Goal: Entertainment & Leisure: Consume media (video, audio)

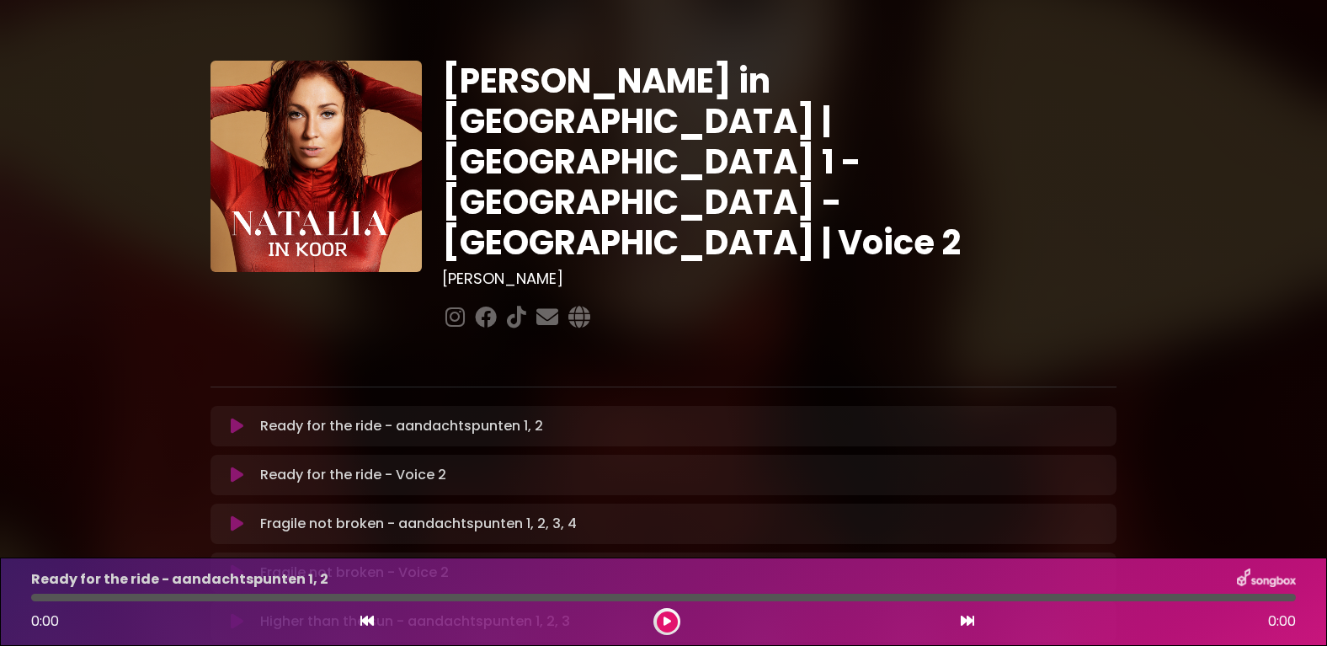
scroll to position [1057, 0]
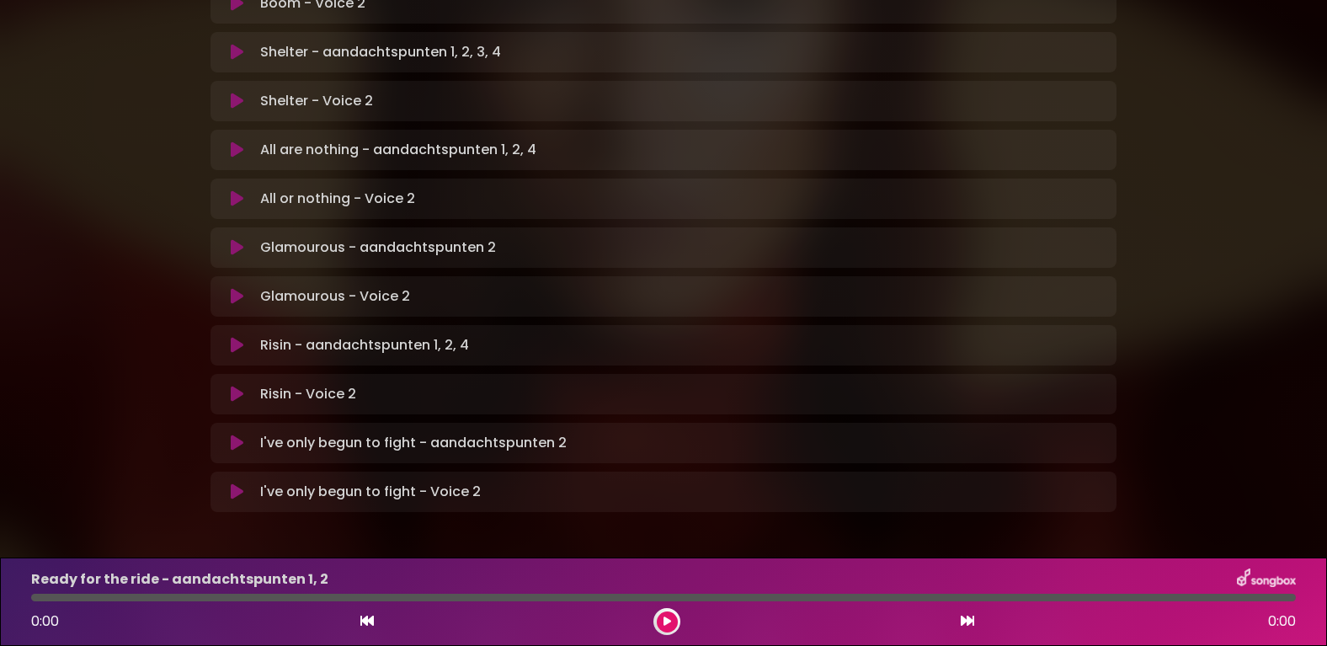
click at [238, 337] on icon at bounding box center [237, 345] width 13 height 17
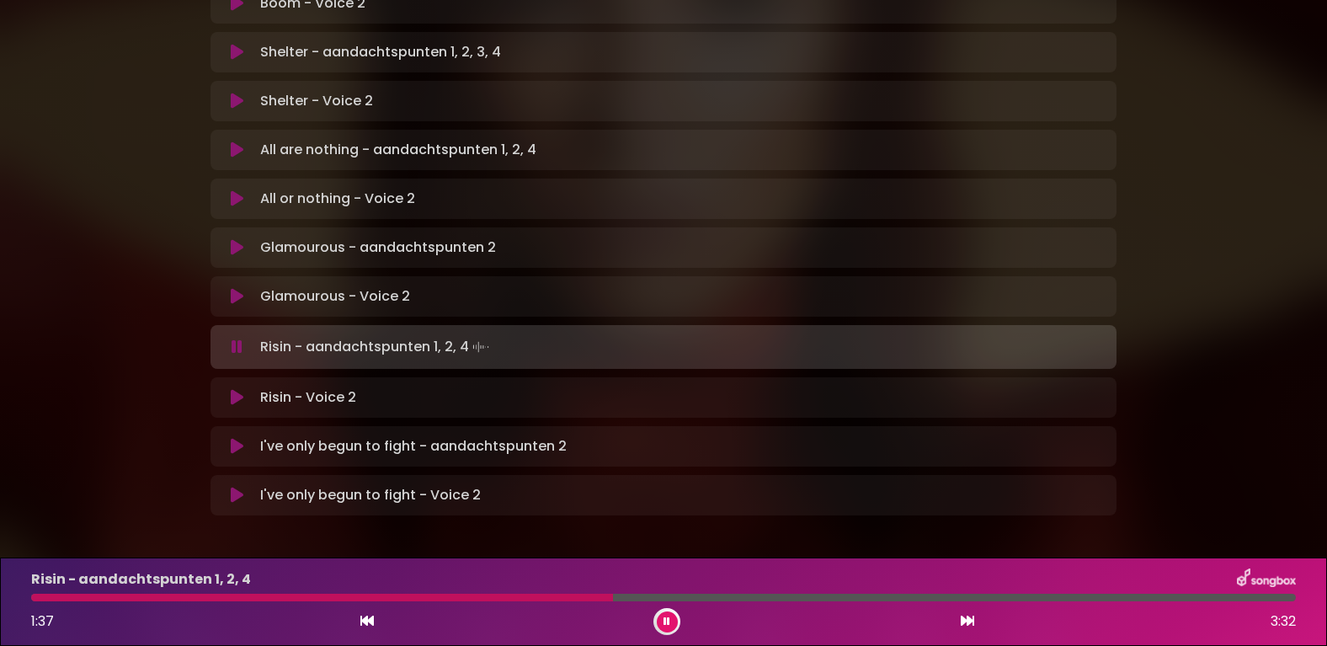
click at [237, 389] on icon at bounding box center [237, 397] width 13 height 17
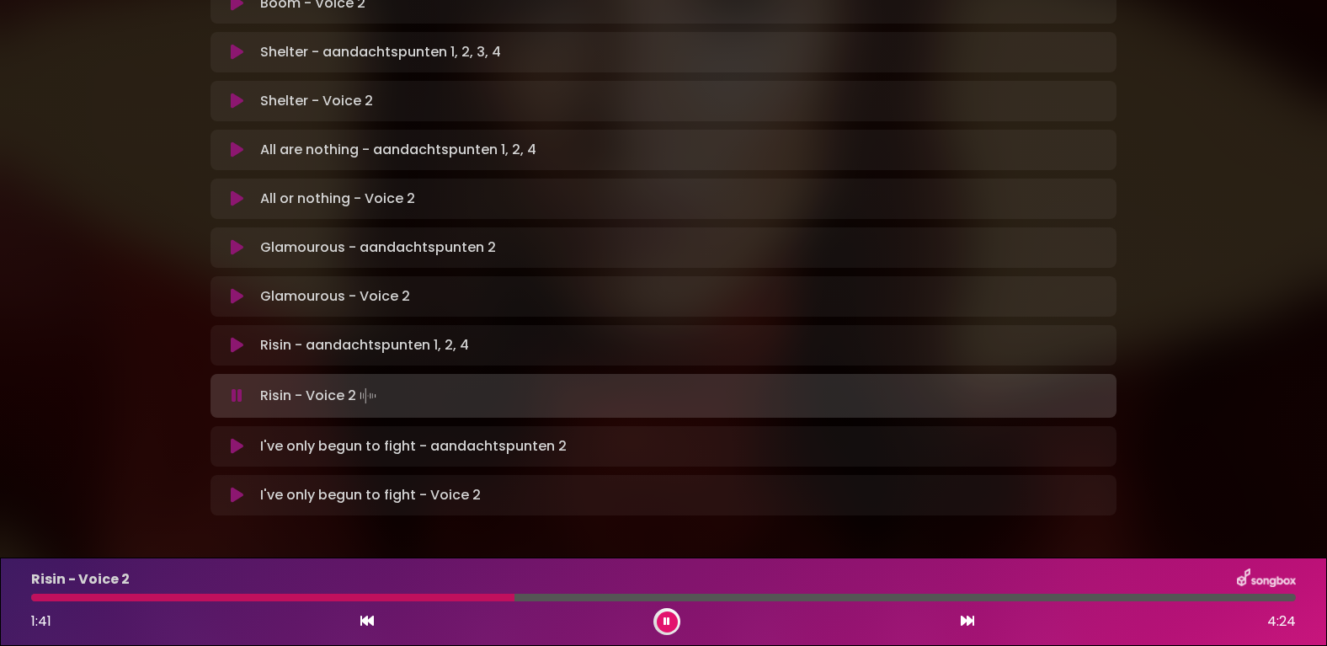
click at [268, 597] on div at bounding box center [272, 597] width 483 height 8
click at [231, 337] on icon at bounding box center [237, 345] width 13 height 17
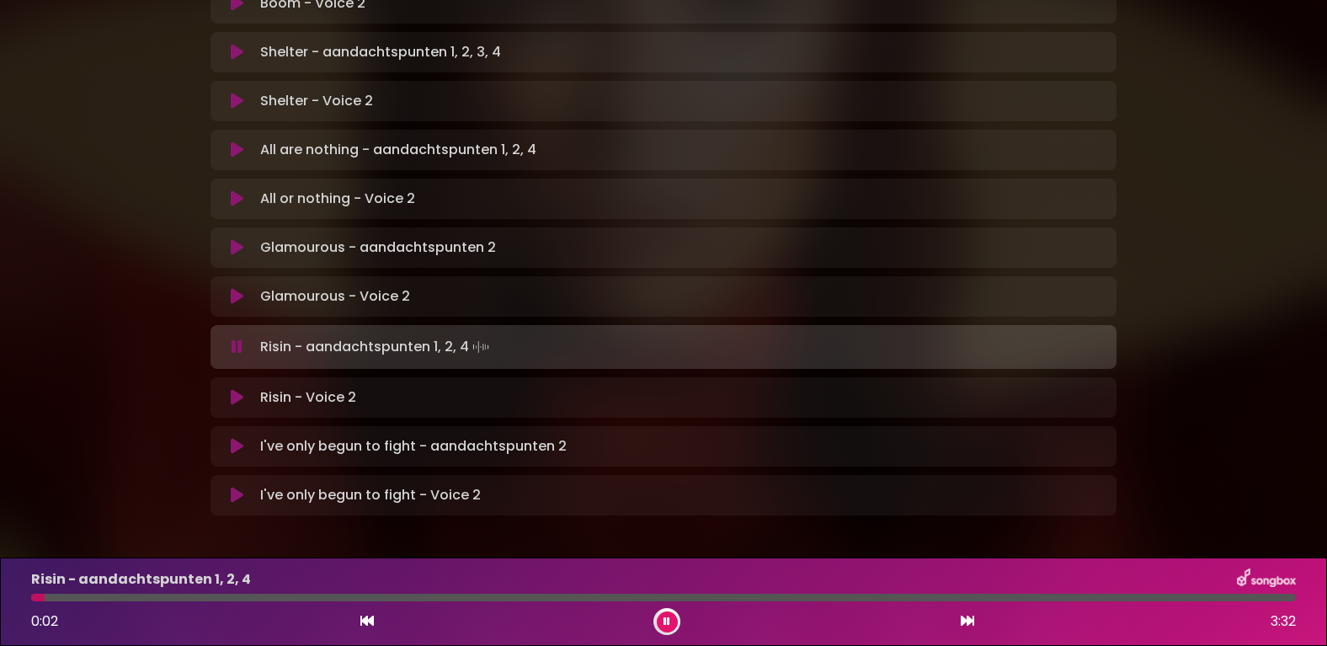
click at [158, 599] on div at bounding box center [663, 597] width 1264 height 8
click at [235, 389] on icon at bounding box center [237, 397] width 13 height 17
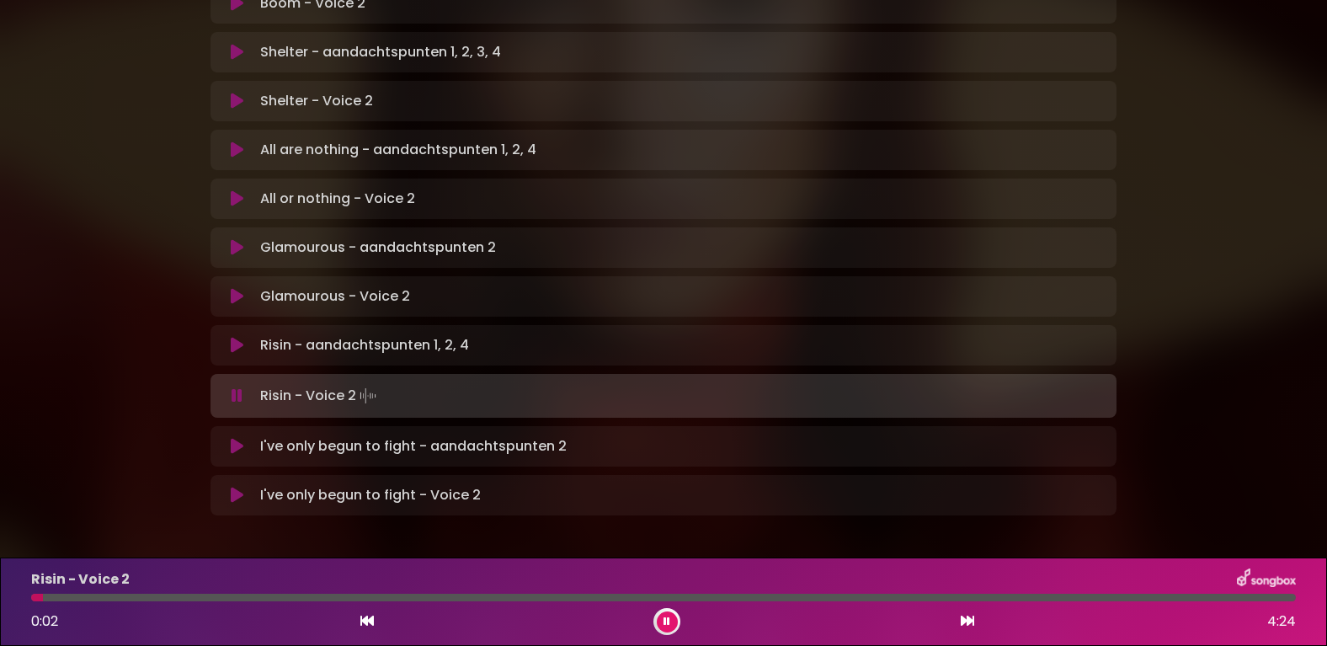
click at [229, 593] on div "Risin - Voice 2 0:02 4:24" at bounding box center [663, 601] width 1285 height 66
click at [230, 595] on div at bounding box center [663, 597] width 1264 height 8
drag, startPoint x: 392, startPoint y: 595, endPoint x: 487, endPoint y: 599, distance: 95.2
click at [487, 599] on div at bounding box center [259, 597] width 457 height 8
click at [546, 595] on div at bounding box center [663, 597] width 1264 height 8
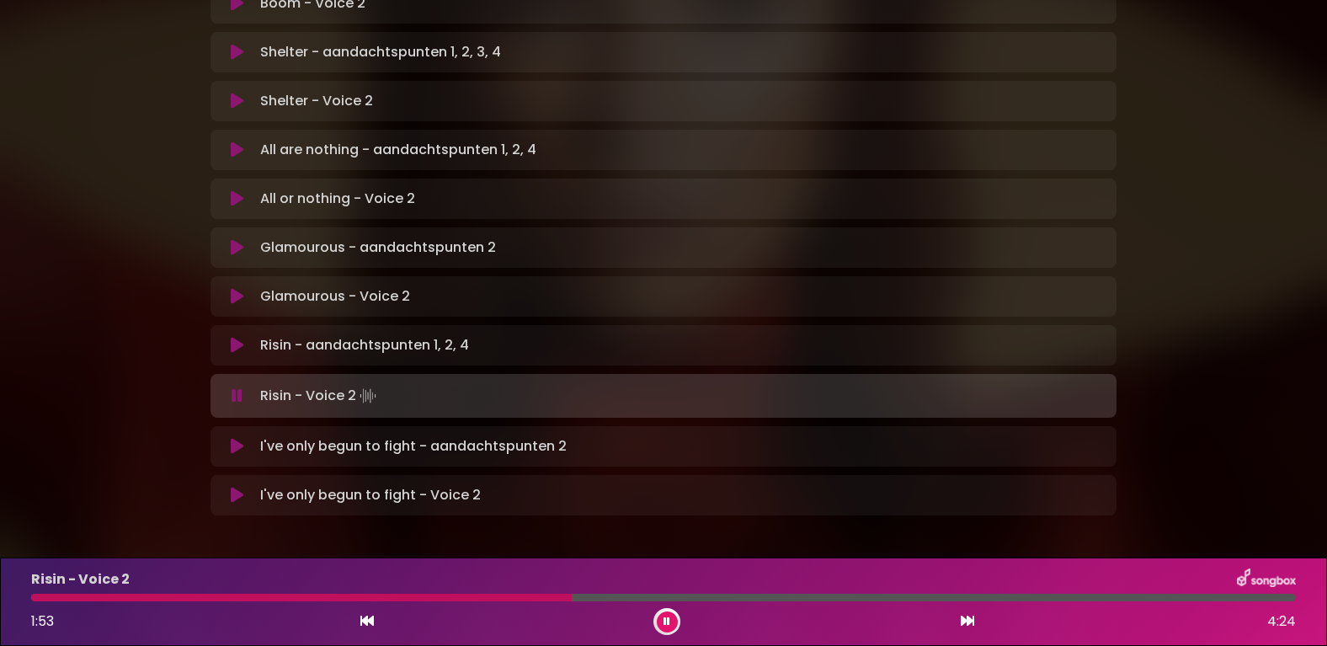
click at [598, 593] on div at bounding box center [663, 597] width 1264 height 8
click at [229, 337] on button at bounding box center [237, 345] width 33 height 17
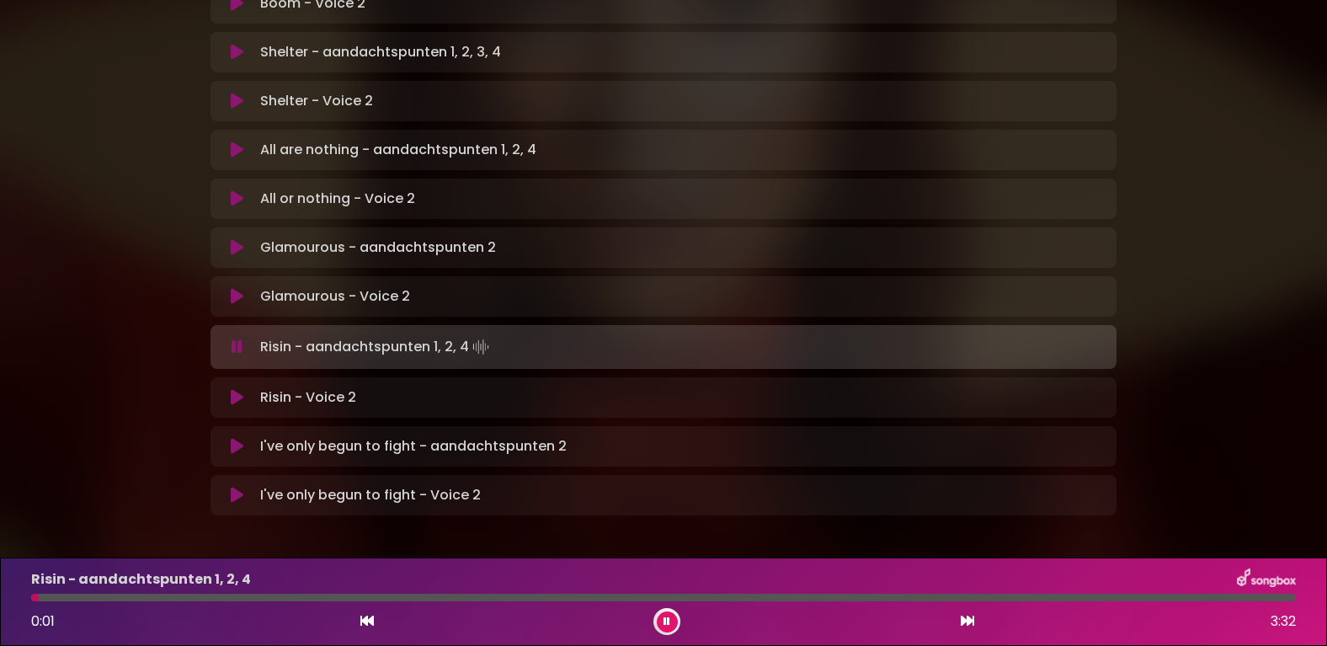
click at [345, 594] on div at bounding box center [663, 597] width 1264 height 8
click at [231, 438] on icon at bounding box center [237, 446] width 13 height 17
